Goal: Book appointment/travel/reservation

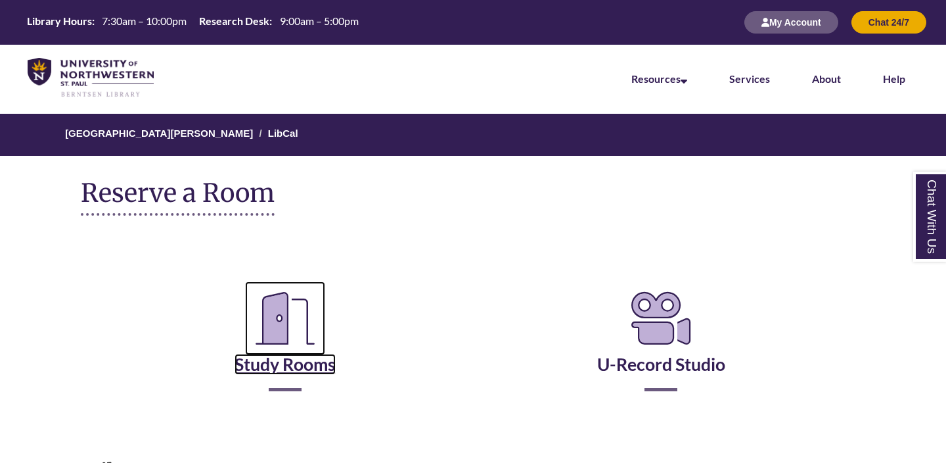
click at [296, 360] on link "Study Rooms" at bounding box center [285, 348] width 101 height 54
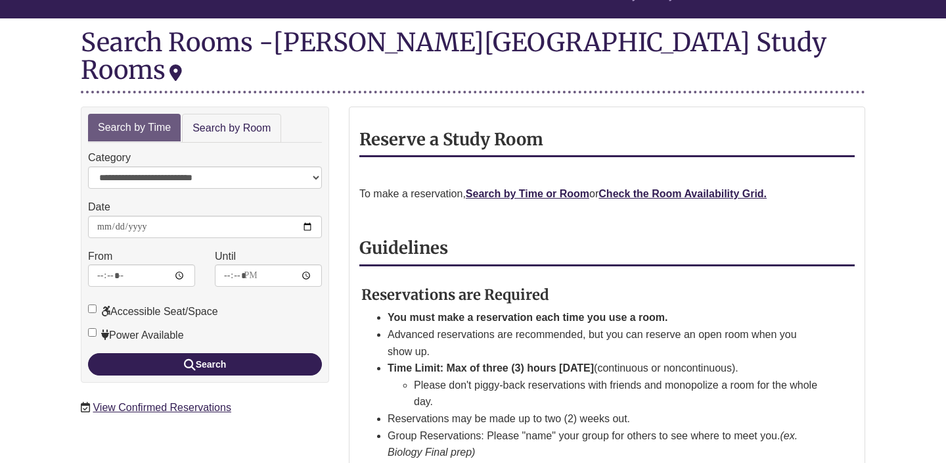
scroll to position [141, 0]
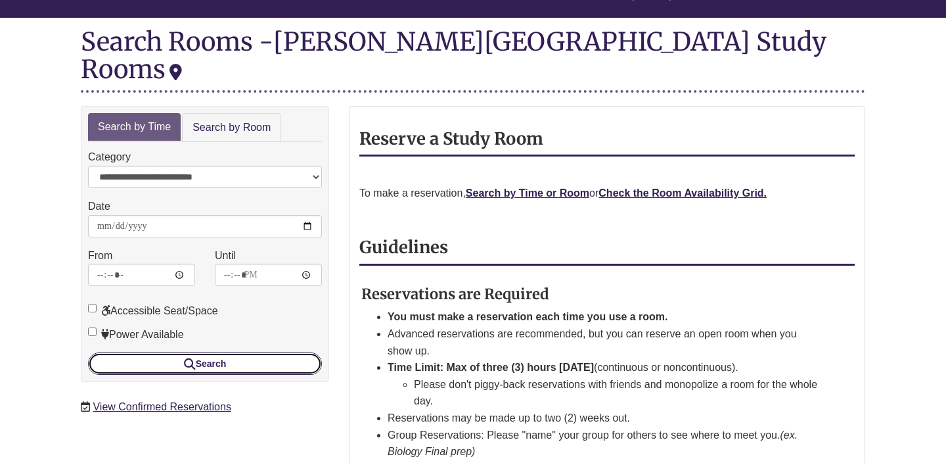
click at [171, 352] on button "Search" at bounding box center [205, 363] width 234 height 22
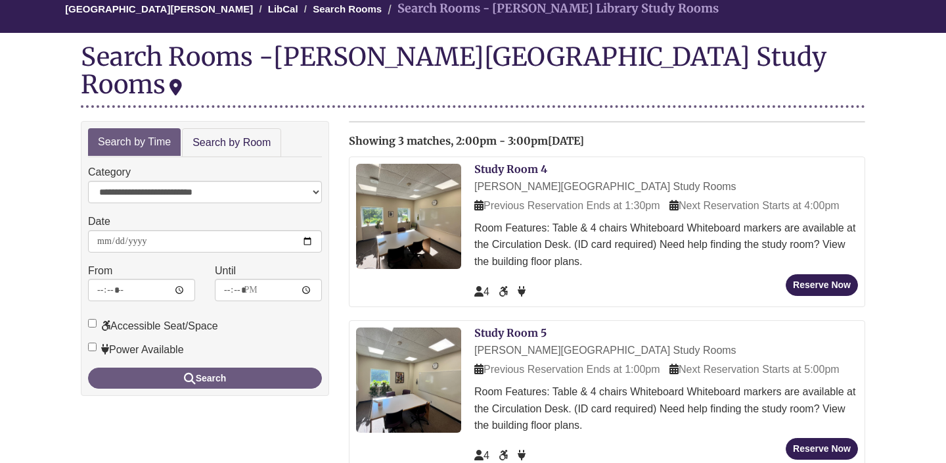
scroll to position [124, 0]
